Goal: Information Seeking & Learning: Check status

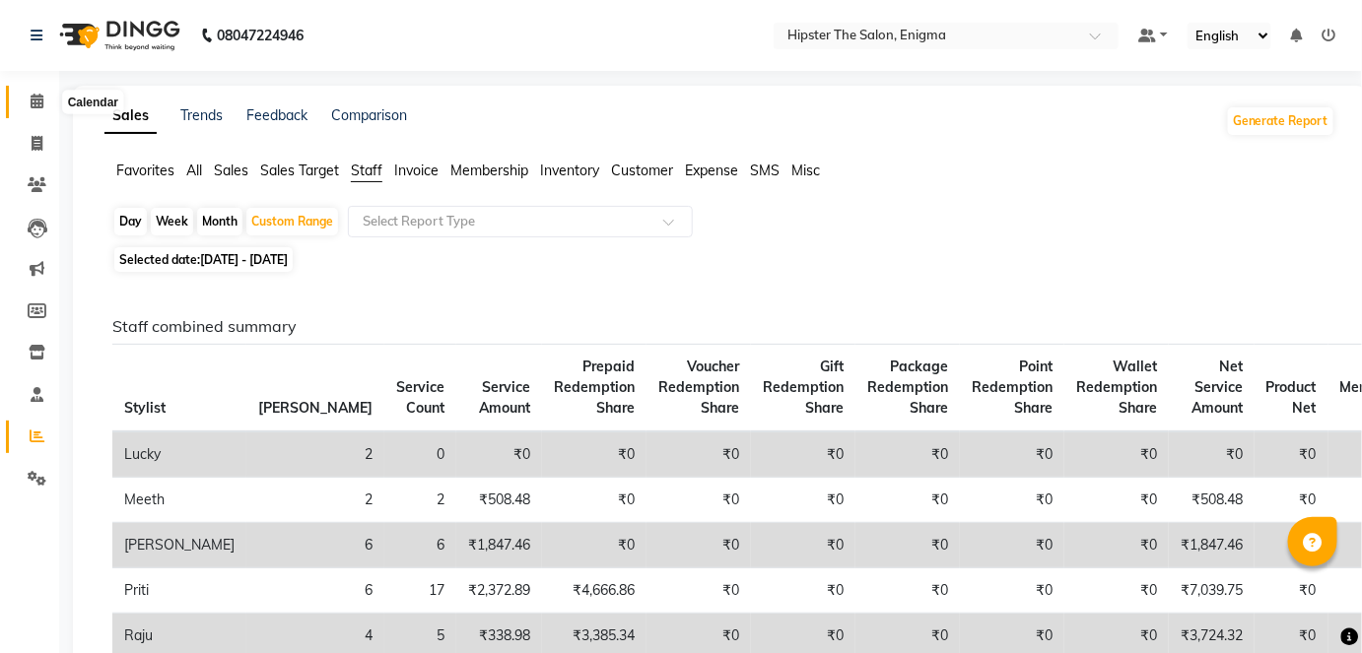
click at [31, 101] on icon at bounding box center [37, 101] width 13 height 15
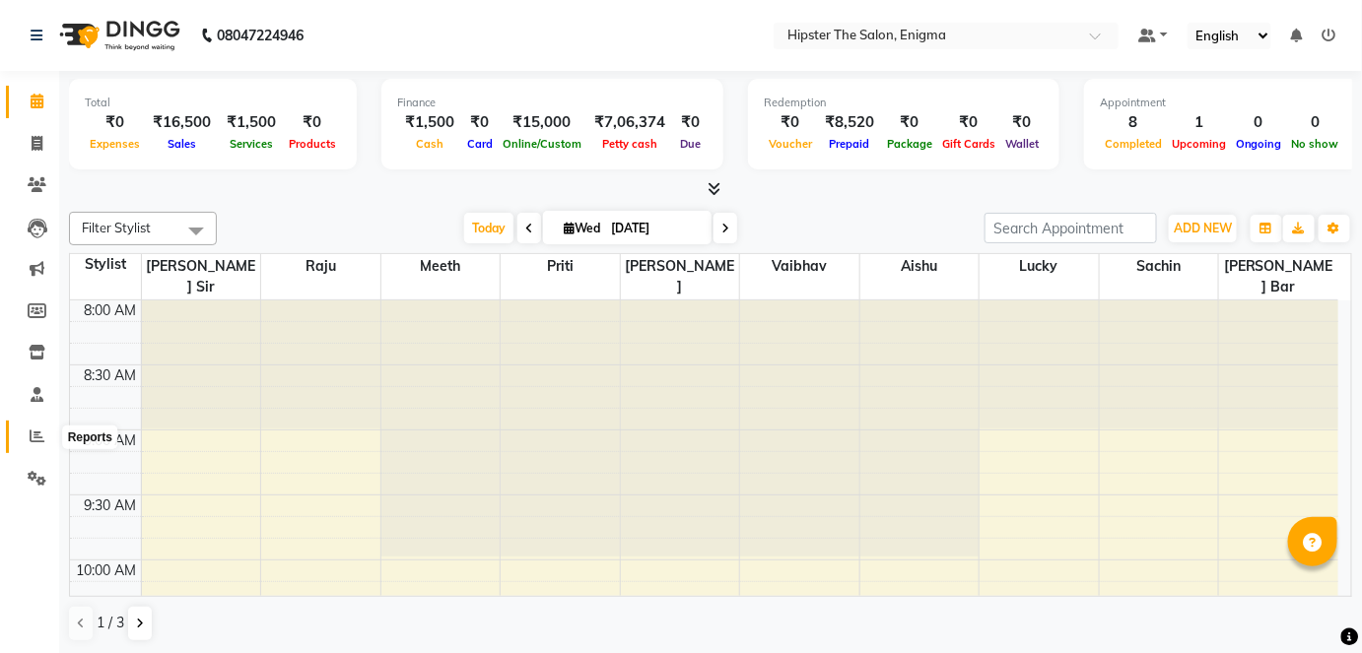
click at [34, 442] on icon at bounding box center [37, 436] width 15 height 15
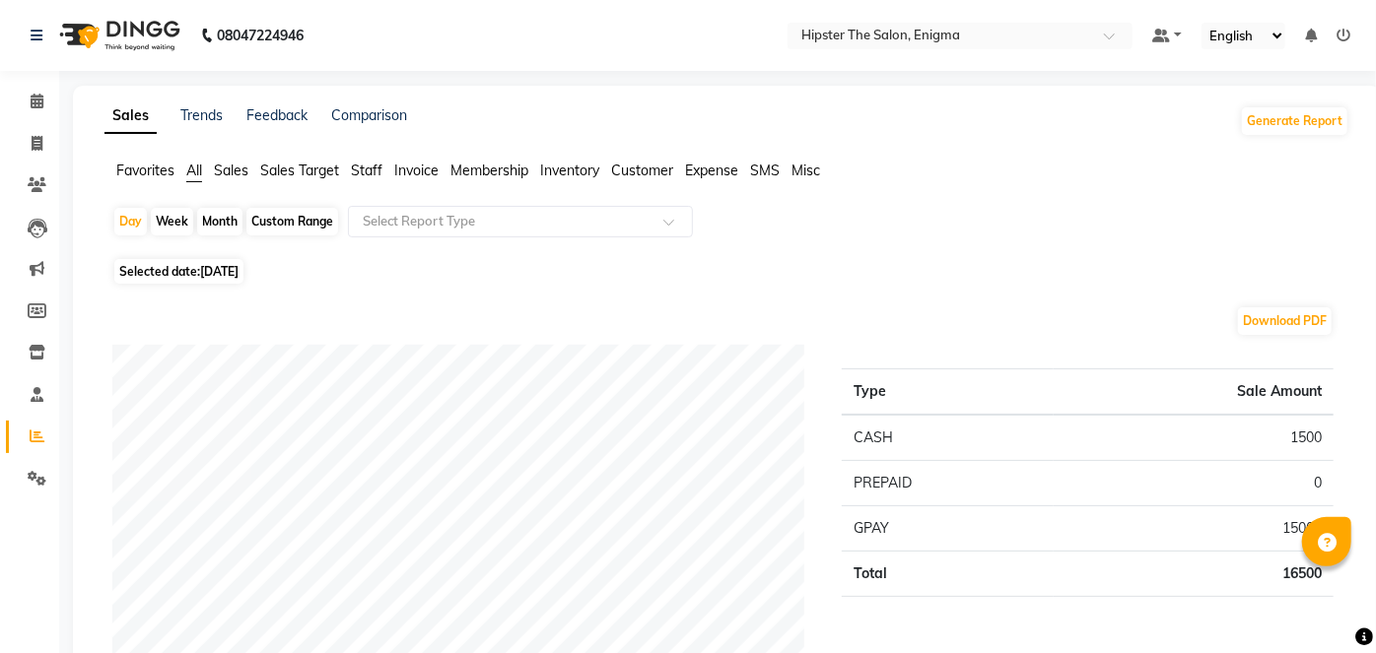
click at [270, 224] on div "Custom Range" at bounding box center [292, 222] width 92 height 28
select select "9"
select select "2025"
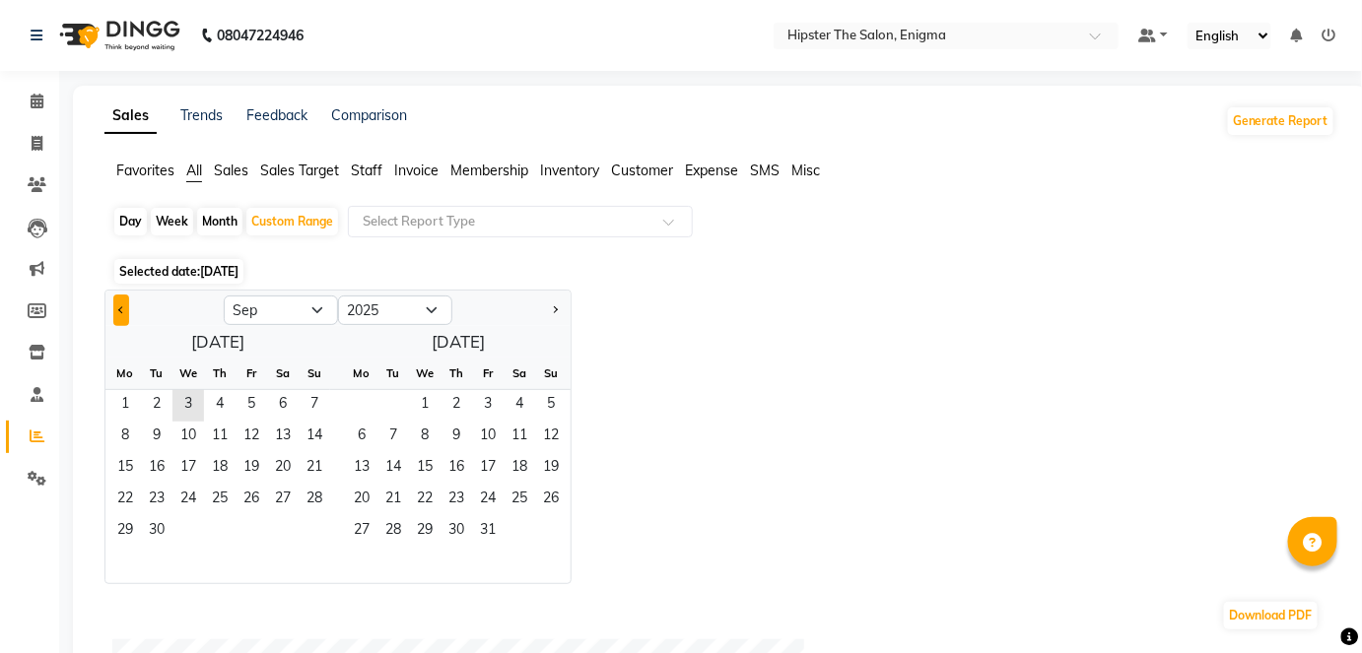
click at [123, 313] on button "Previous month" at bounding box center [121, 311] width 16 height 32
select select "8"
click at [263, 397] on span "1" at bounding box center [252, 406] width 32 height 32
click at [319, 526] on span "31" at bounding box center [315, 532] width 32 height 32
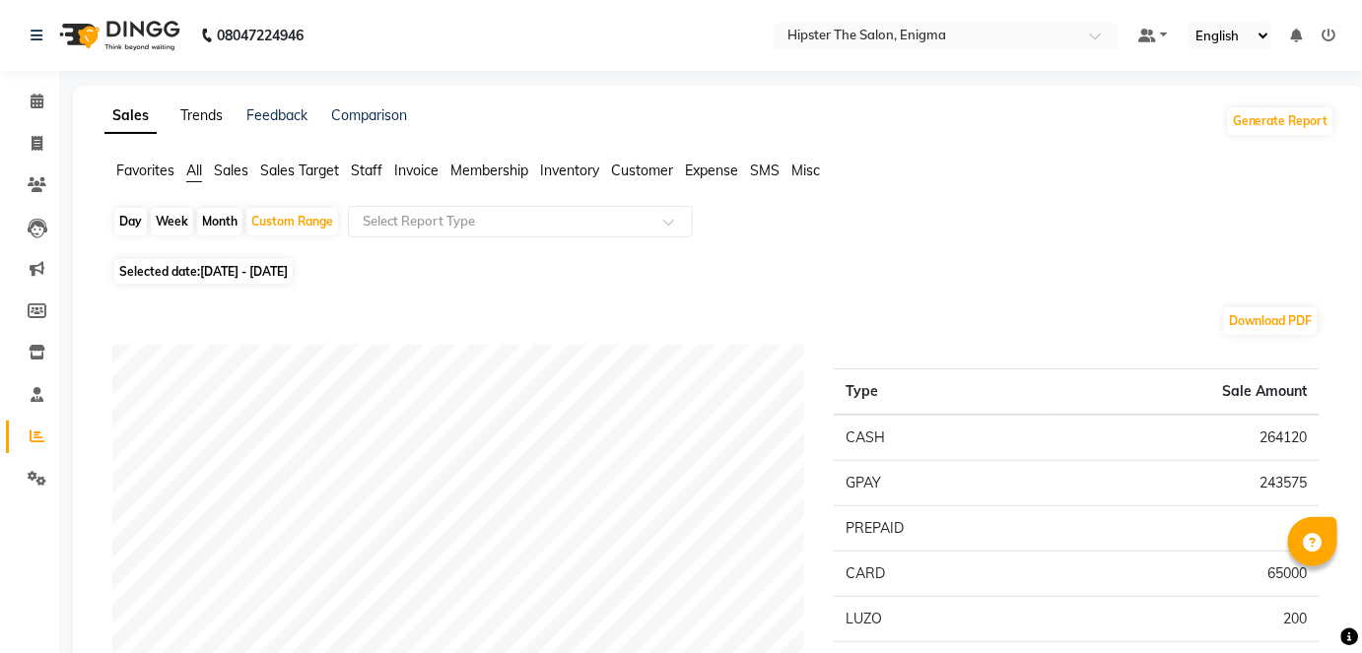
click at [193, 113] on link "Trends" at bounding box center [201, 115] width 42 height 18
select select "by_client"
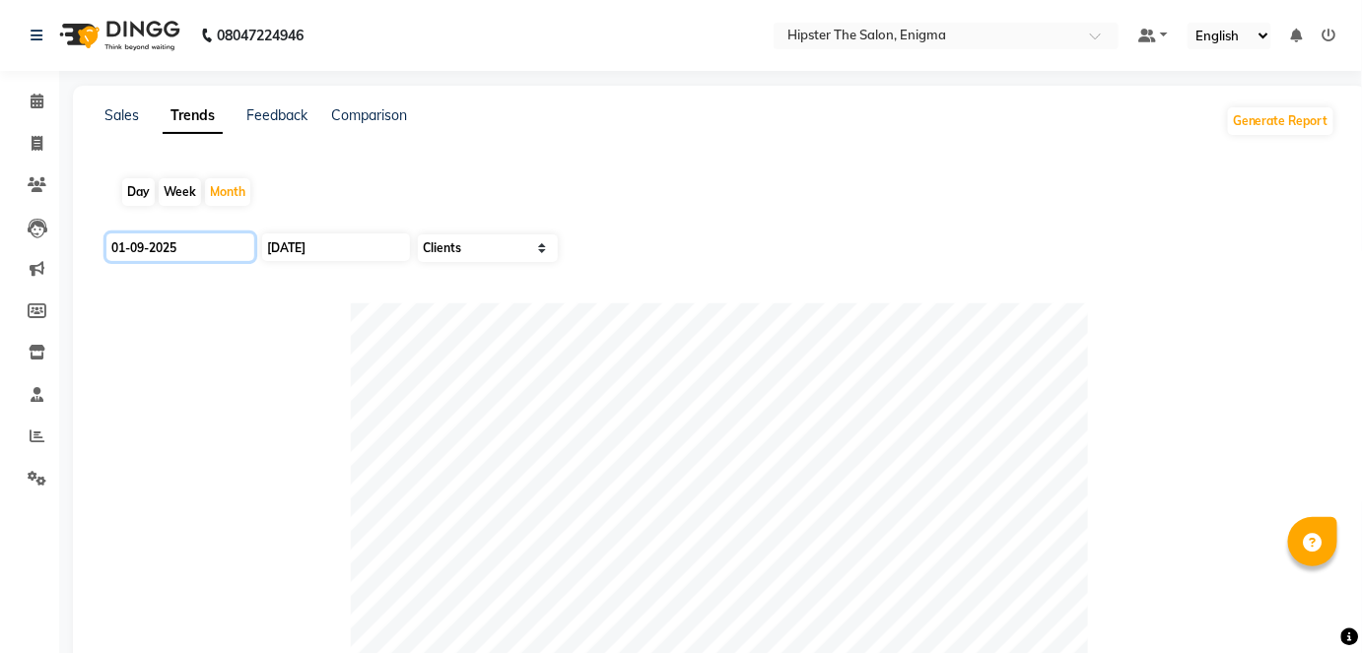
click at [198, 247] on input "01-09-2025" at bounding box center [180, 248] width 148 height 28
select select "9"
select select "2025"
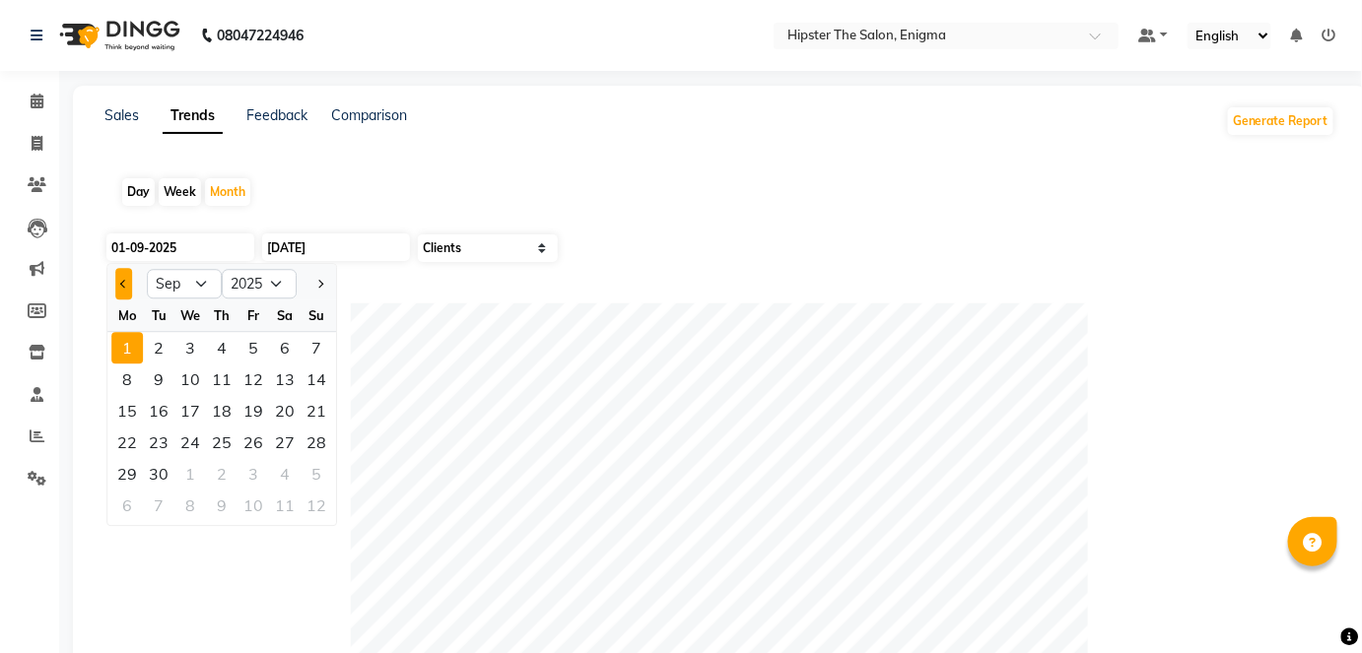
click at [116, 275] on button "Previous month" at bounding box center [123, 284] width 17 height 32
select select "8"
click at [252, 342] on div "1" at bounding box center [253, 348] width 32 height 32
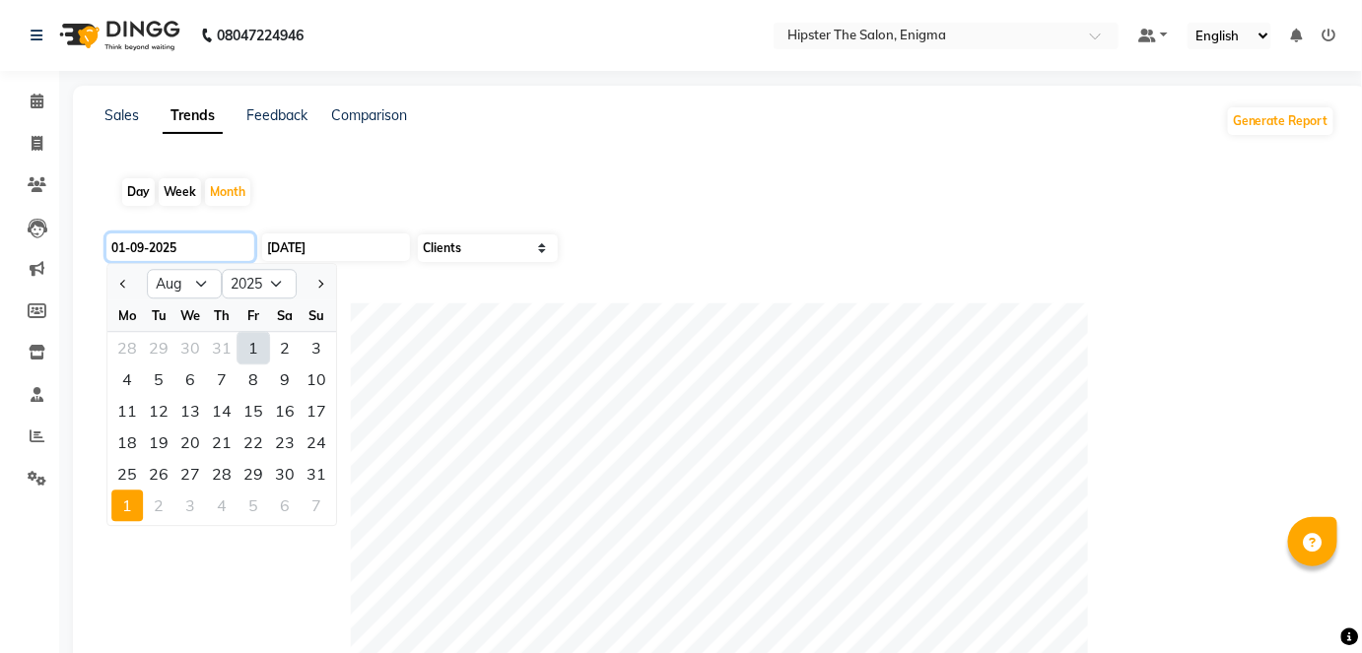
type input "[DATE]"
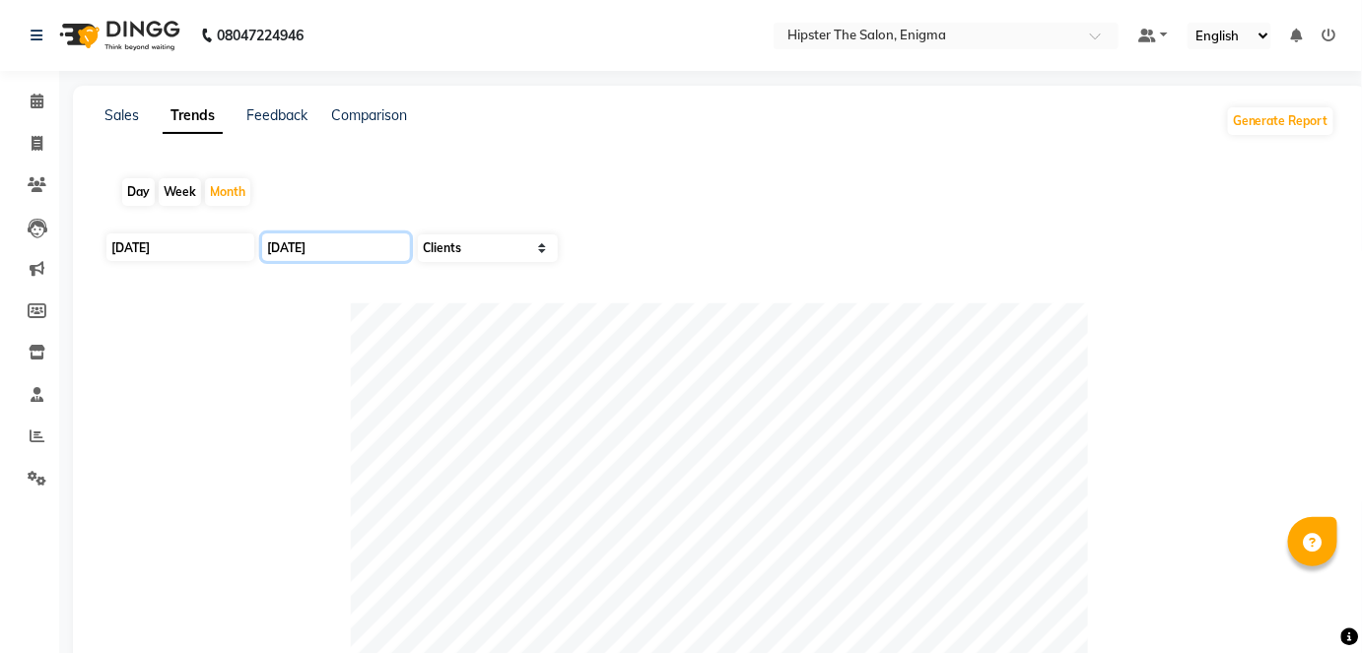
click at [309, 242] on input "[DATE]" at bounding box center [336, 248] width 148 height 28
select select "9"
select select "2025"
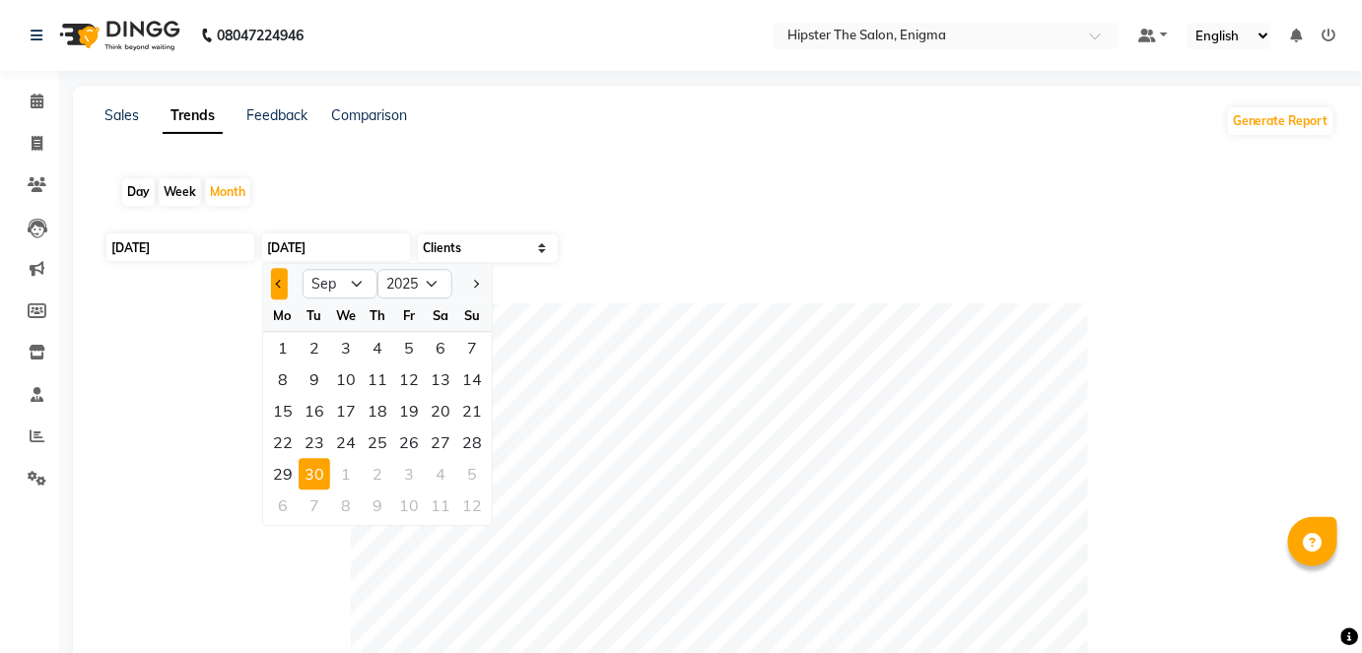
click at [284, 274] on button "Previous month" at bounding box center [279, 284] width 17 height 32
select select "8"
click at [472, 469] on div "31" at bounding box center [472, 474] width 32 height 32
type input "31-08-2025"
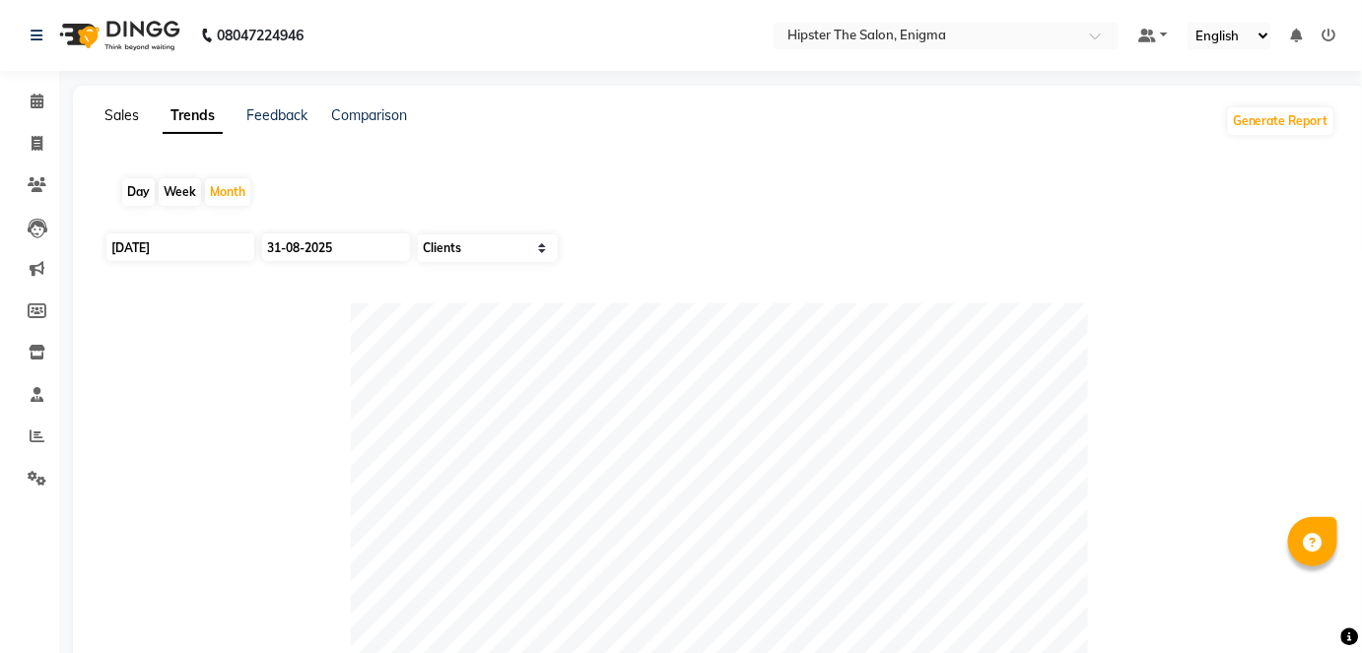
click at [124, 110] on link "Sales" at bounding box center [121, 115] width 34 height 18
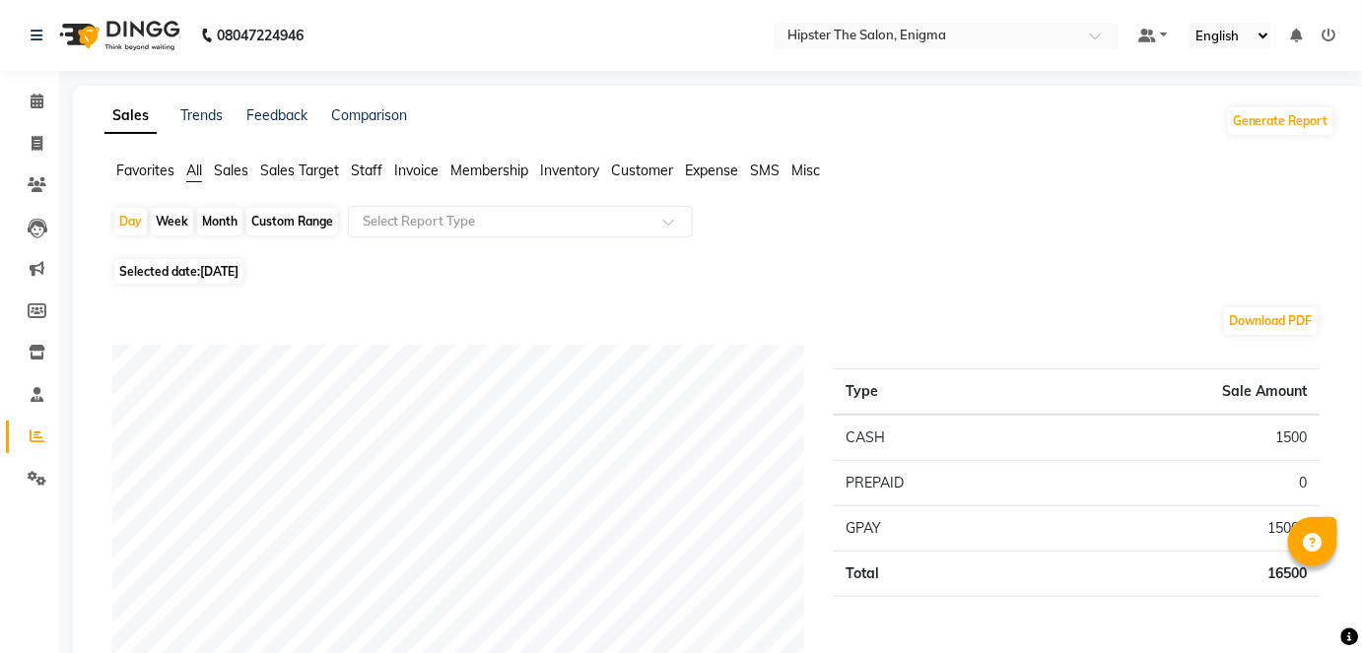
click at [302, 227] on div "Custom Range" at bounding box center [292, 222] width 92 height 28
select select "9"
select select "2025"
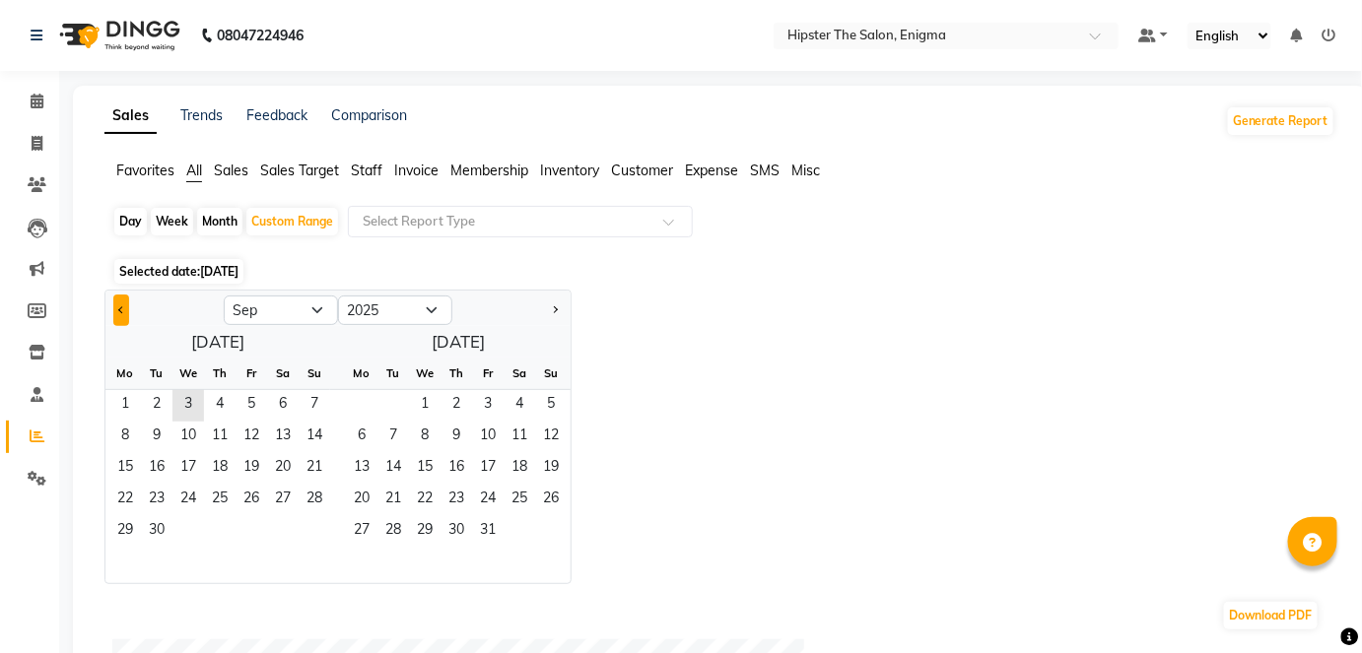
click at [116, 309] on button "Previous month" at bounding box center [121, 311] width 16 height 32
select select "8"
click at [249, 413] on span "1" at bounding box center [252, 406] width 32 height 32
click at [305, 531] on span "31" at bounding box center [315, 532] width 32 height 32
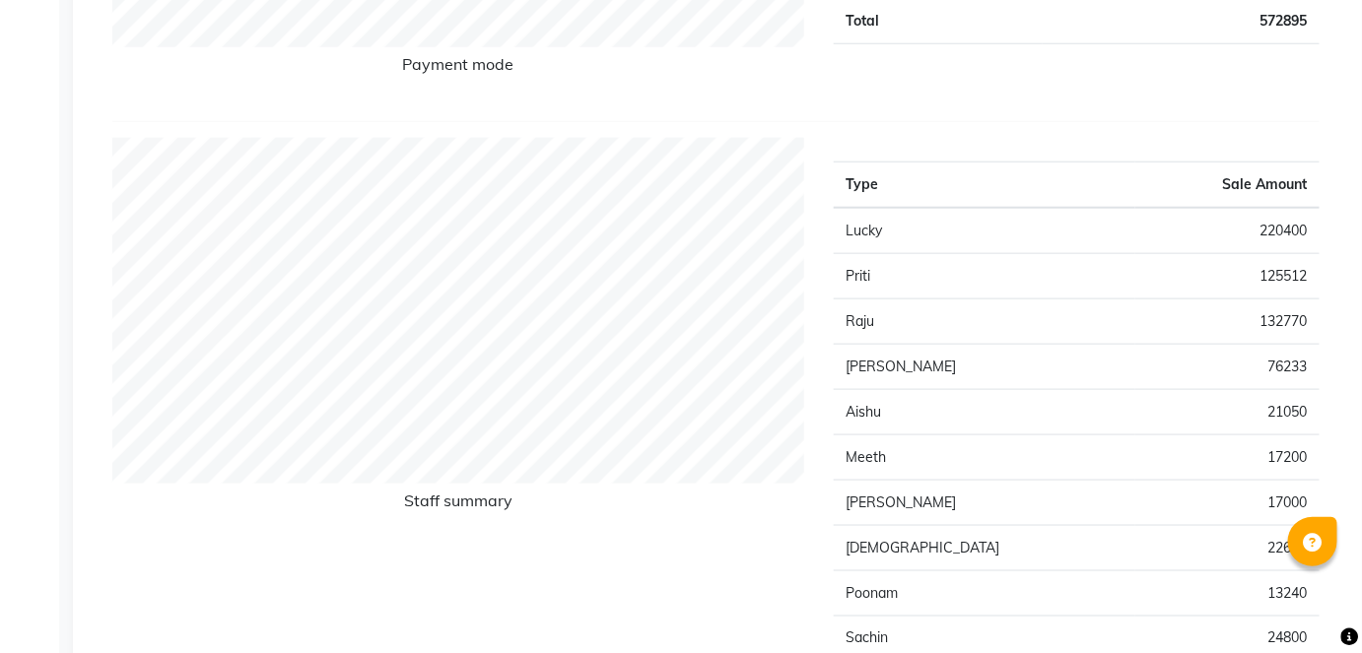
scroll to position [665, 0]
